Goal: Task Accomplishment & Management: Use online tool/utility

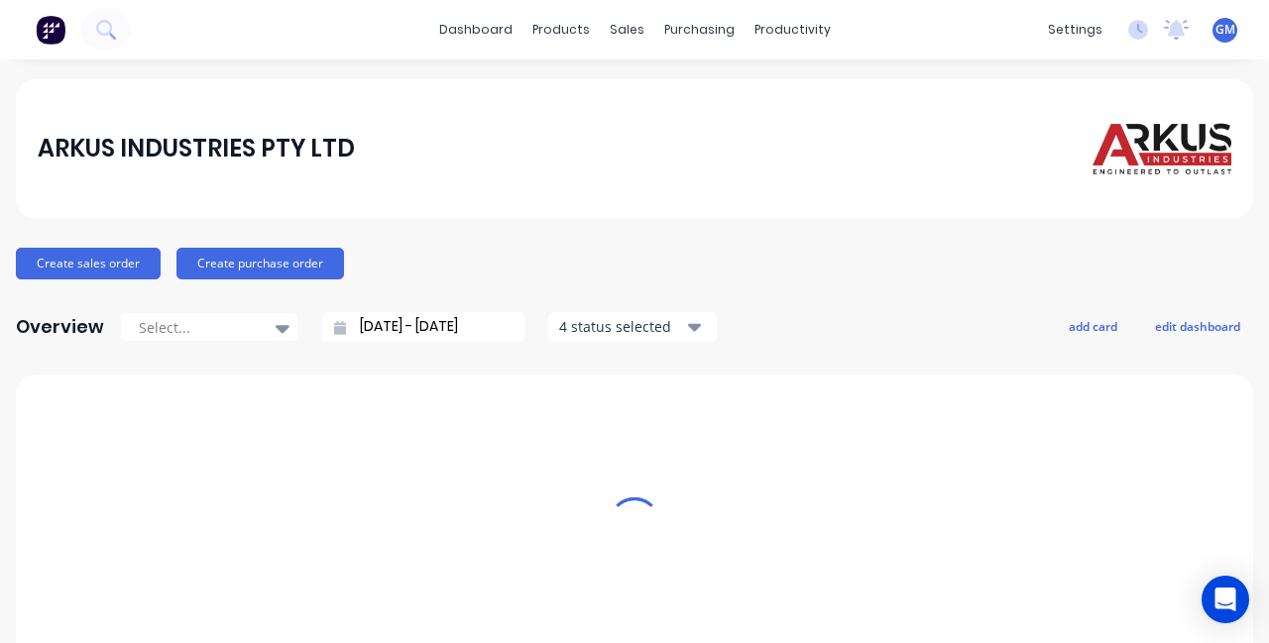
click at [784, 40] on div "productivity" at bounding box center [793, 30] width 96 height 30
click at [883, 94] on link "Workflow" at bounding box center [869, 94] width 263 height 40
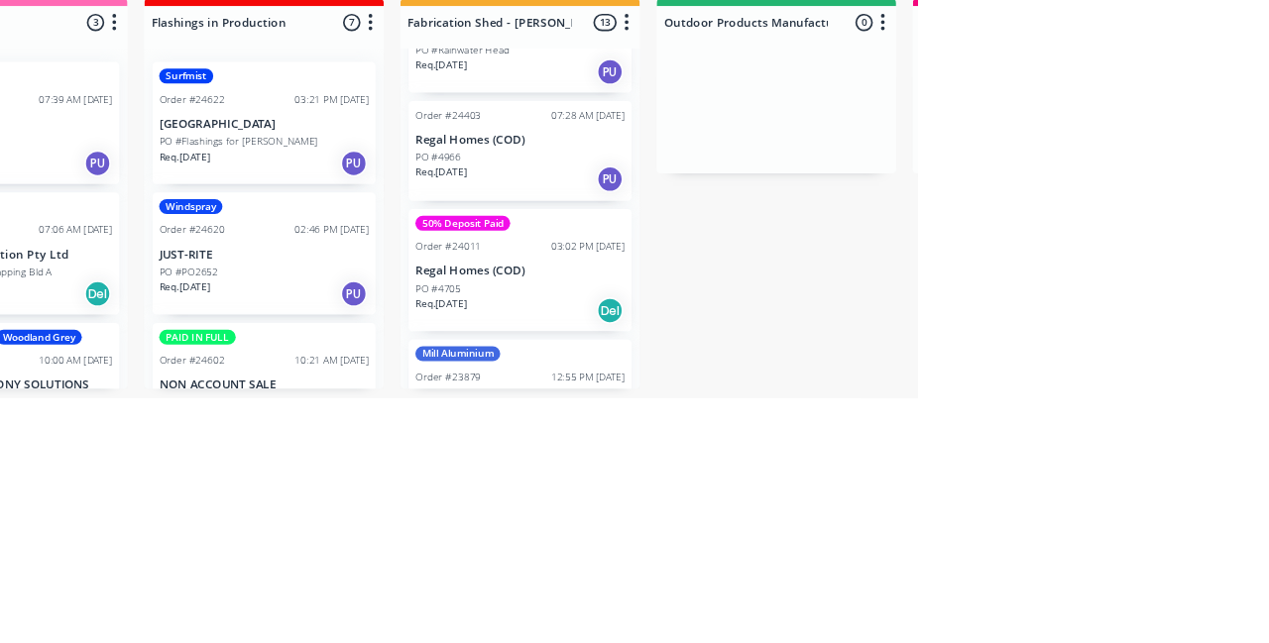
scroll to position [1578, 0]
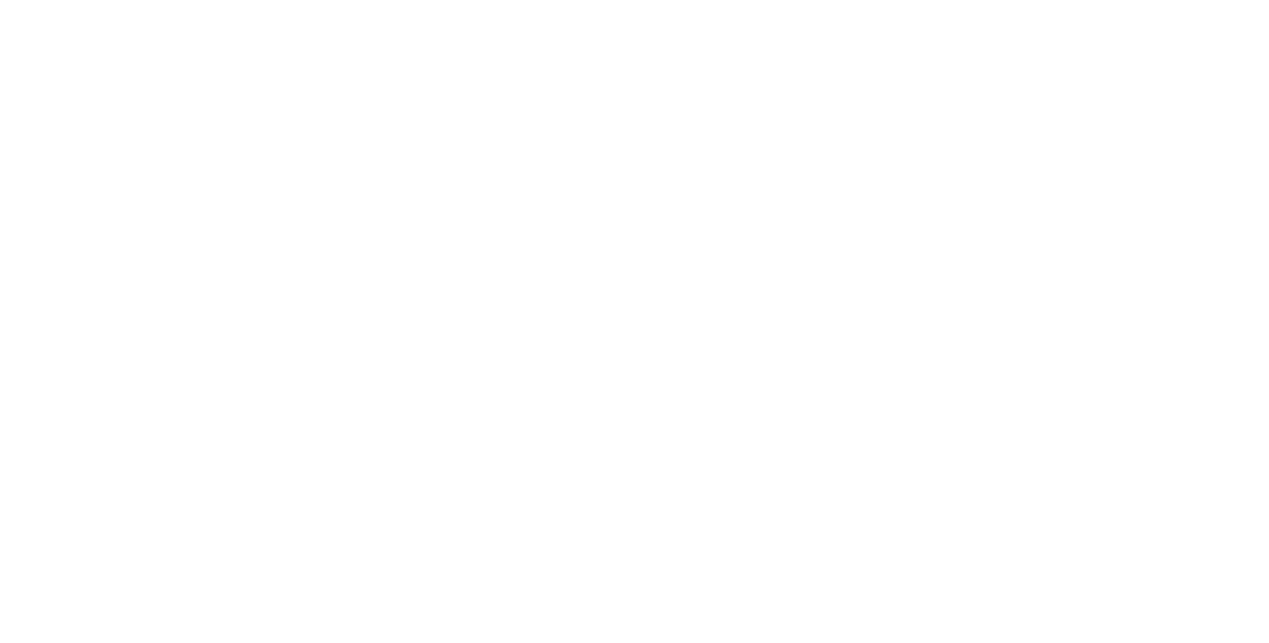
click at [947, 118] on button "Close" at bounding box center [910, 110] width 72 height 32
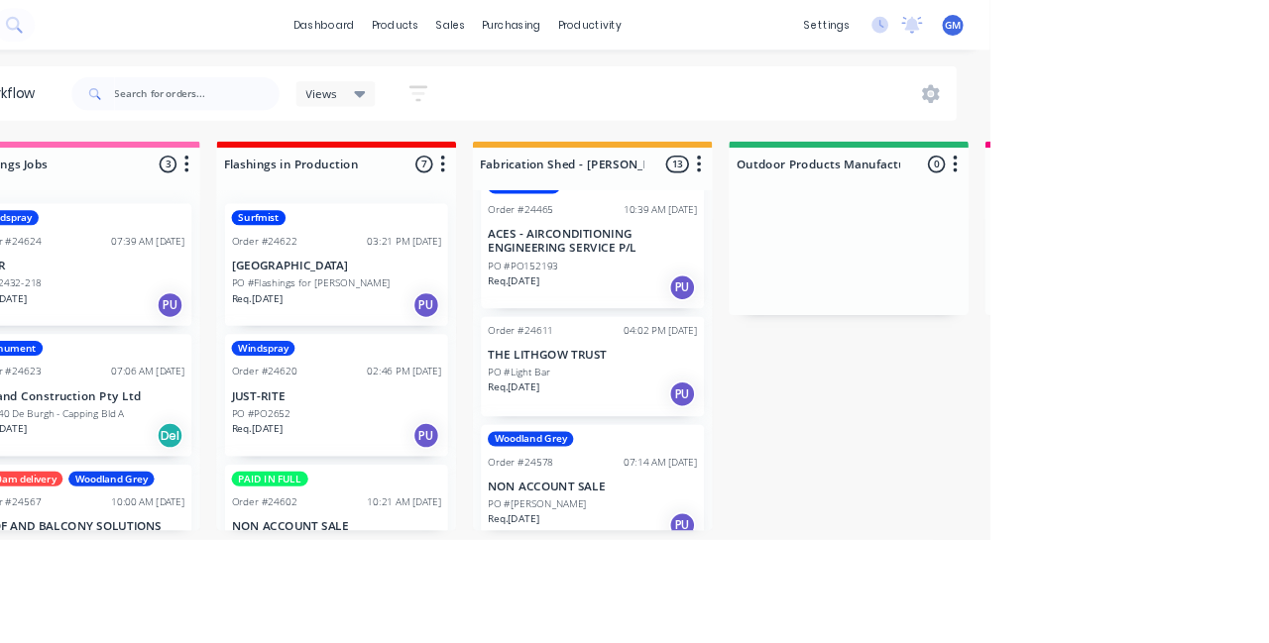
scroll to position [0, 0]
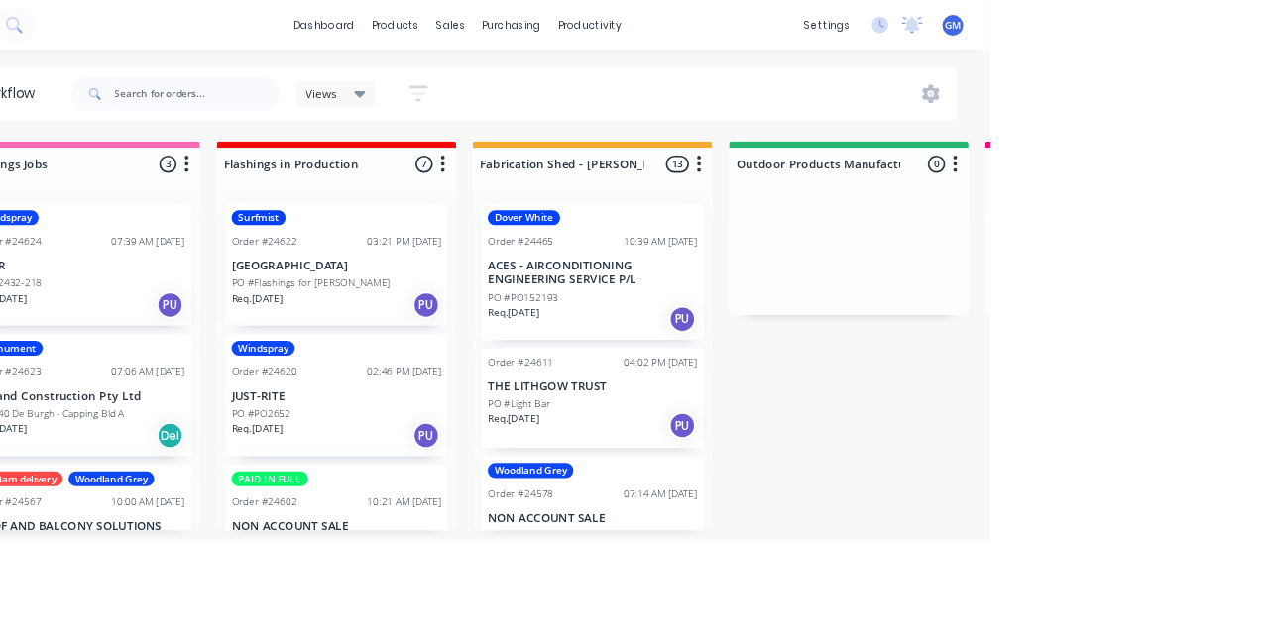
click at [876, 311] on p "ACES - AIRCONDITIONING ENGINEERING SERVICE P/L" at bounding box center [796, 325] width 250 height 34
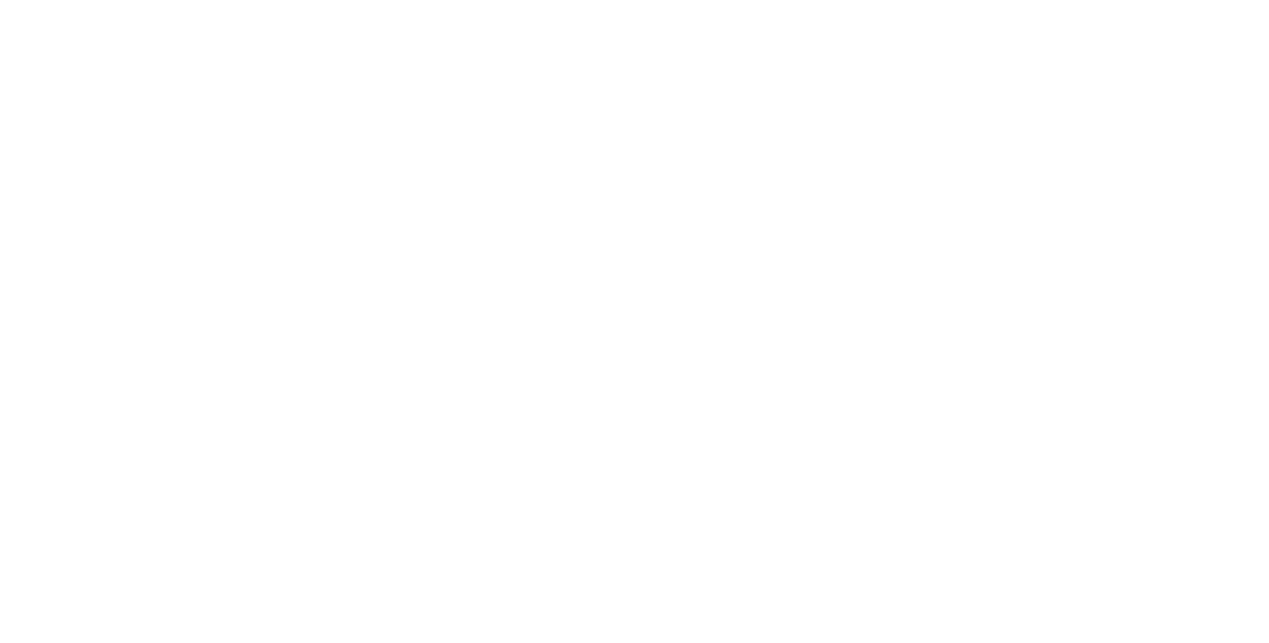
click at [1108, 413] on div "Dover White" at bounding box center [1065, 415] width 86 height 18
type input "Urg"
click at [919, 273] on div "Assigned to Add team member" at bounding box center [820, 227] width 198 height 138
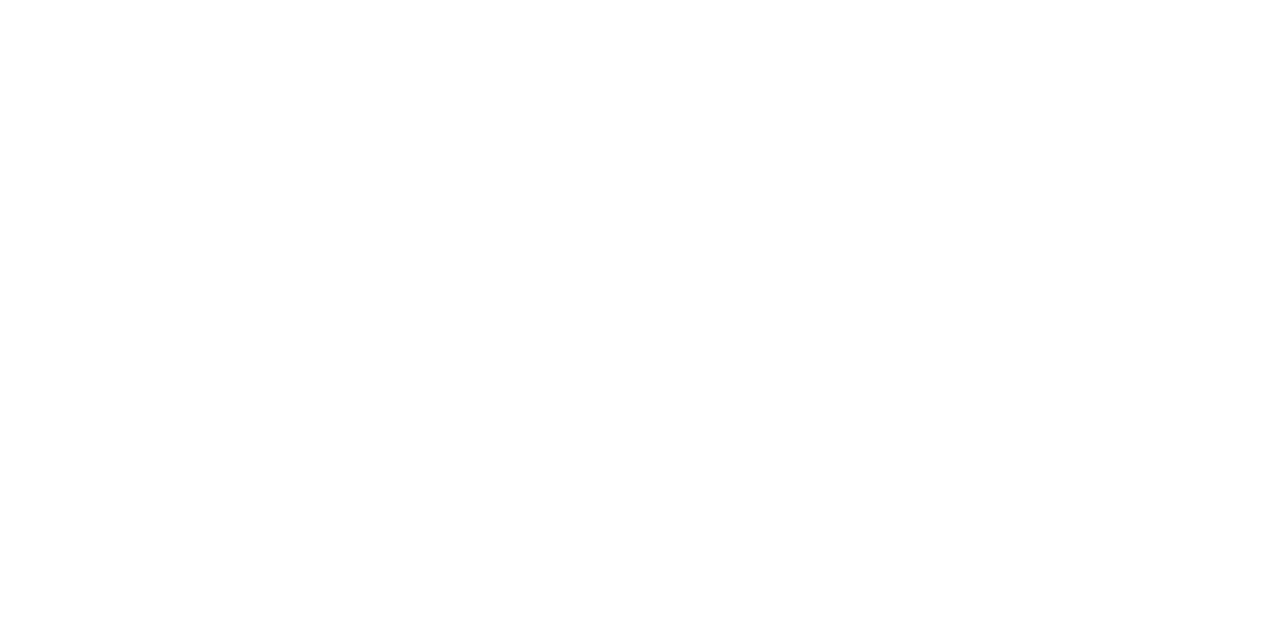
click at [947, 112] on button "Close" at bounding box center [910, 110] width 72 height 32
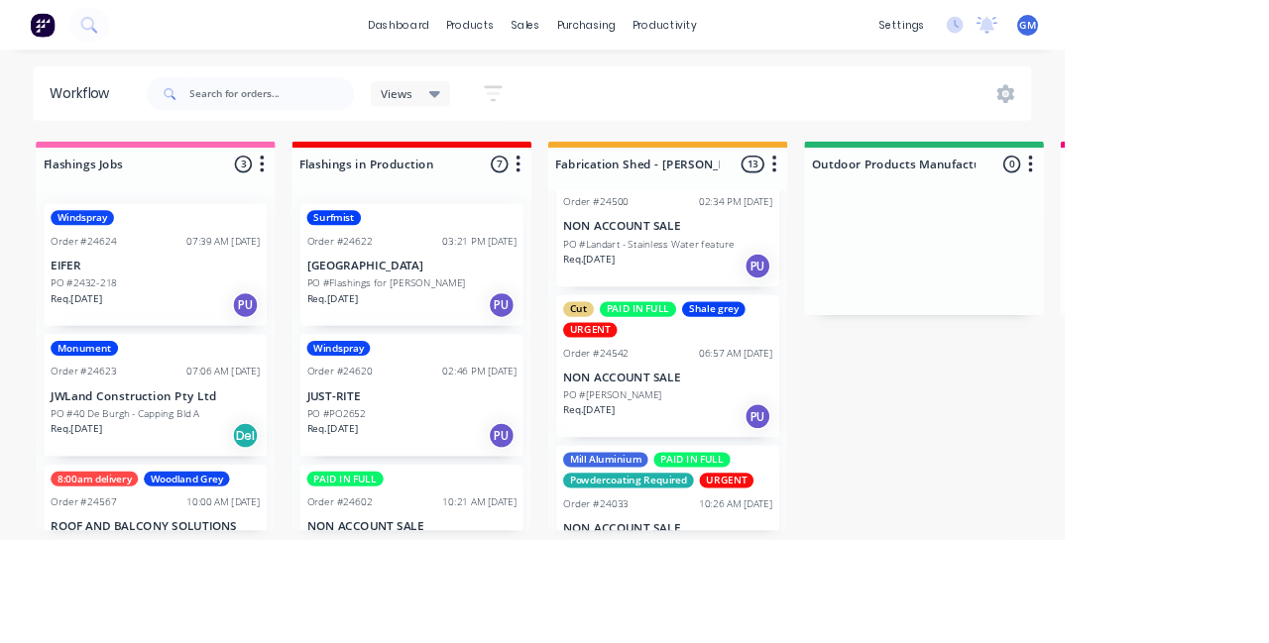
scroll to position [827, 0]
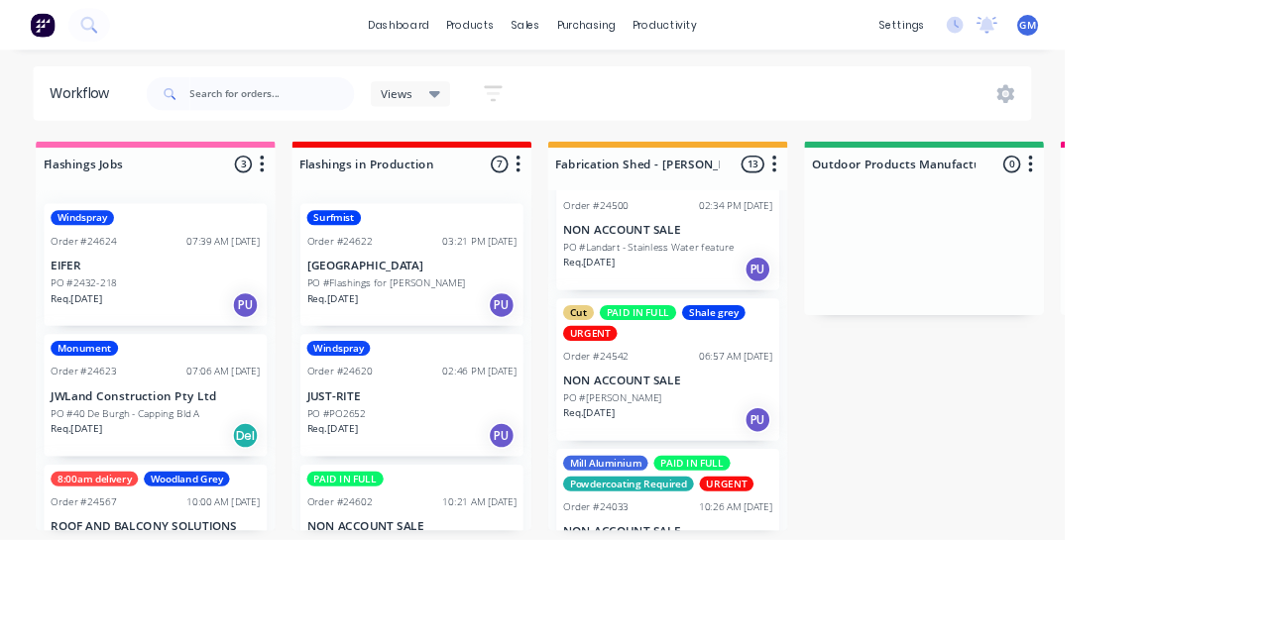
click at [836, 416] on div "06:57 AM [DATE]" at bounding box center [877, 425] width 88 height 18
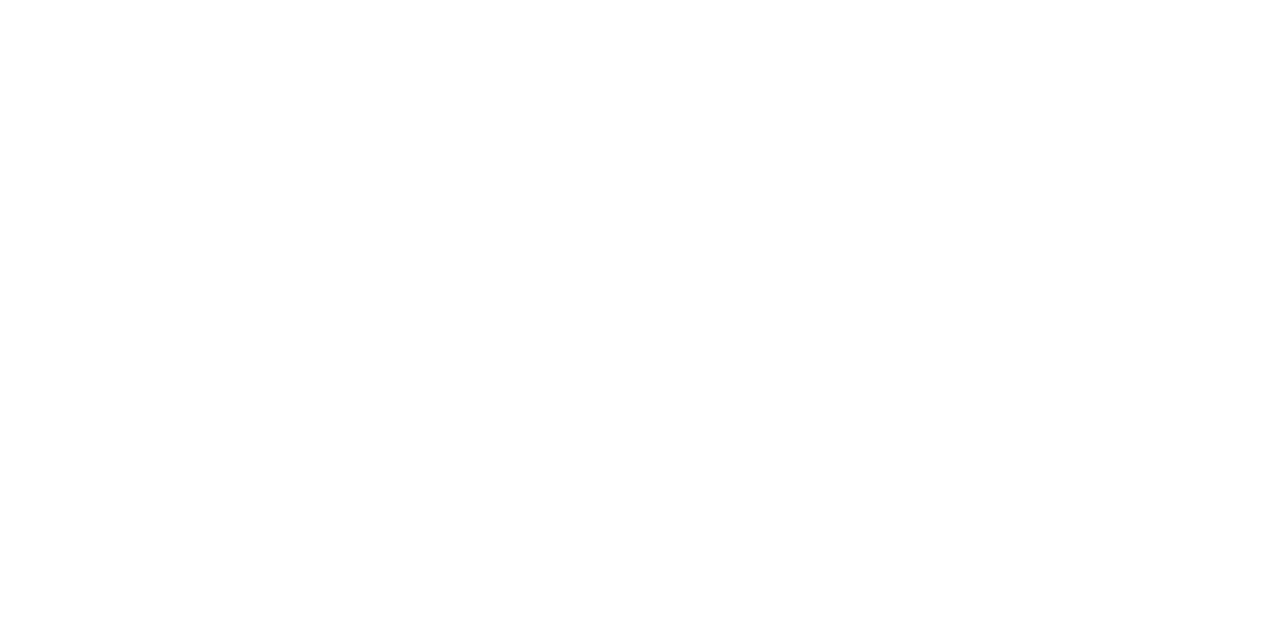
click at [207, 166] on div "Collaborate" at bounding box center [168, 174] width 78 height 18
click at [515, 429] on img at bounding box center [443, 420] width 143 height 130
click at [515, 581] on img at bounding box center [443, 628] width 143 height 130
